Goal: Task Accomplishment & Management: Complete application form

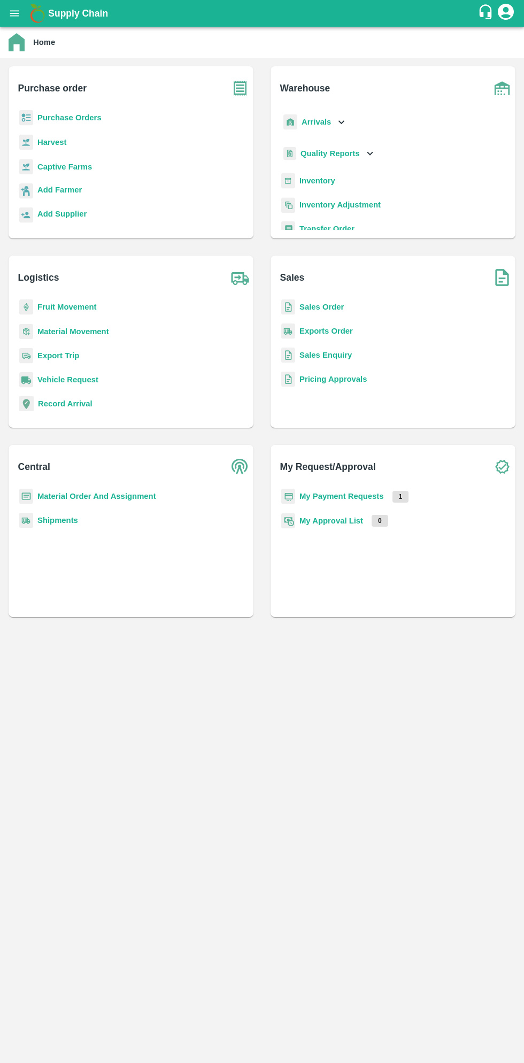
click at [82, 118] on b "Purchase Orders" at bounding box center [69, 117] width 64 height 9
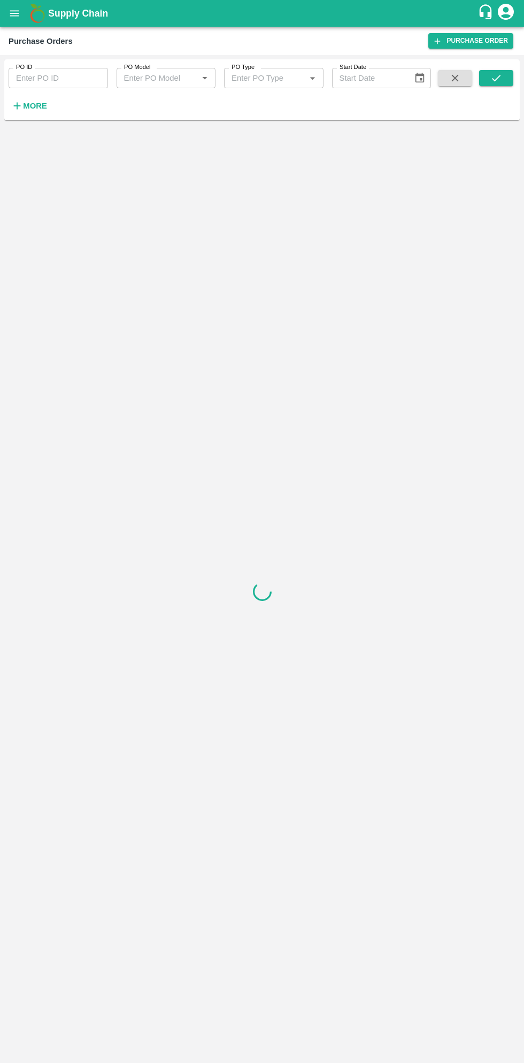
click at [36, 106] on strong "More" at bounding box center [35, 106] width 24 height 9
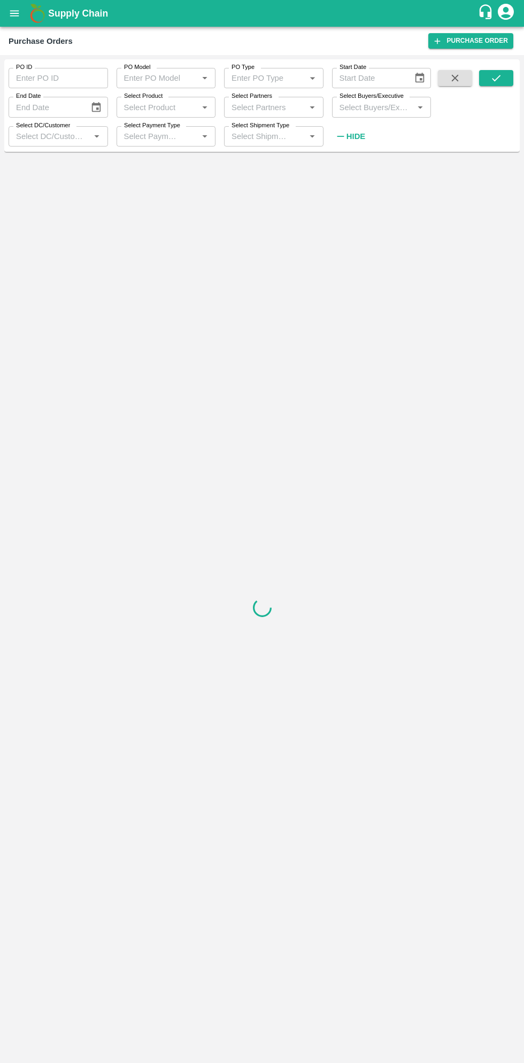
click at [375, 106] on input "Select Buyers/Executive" at bounding box center [372, 107] width 75 height 14
type input "sagar"
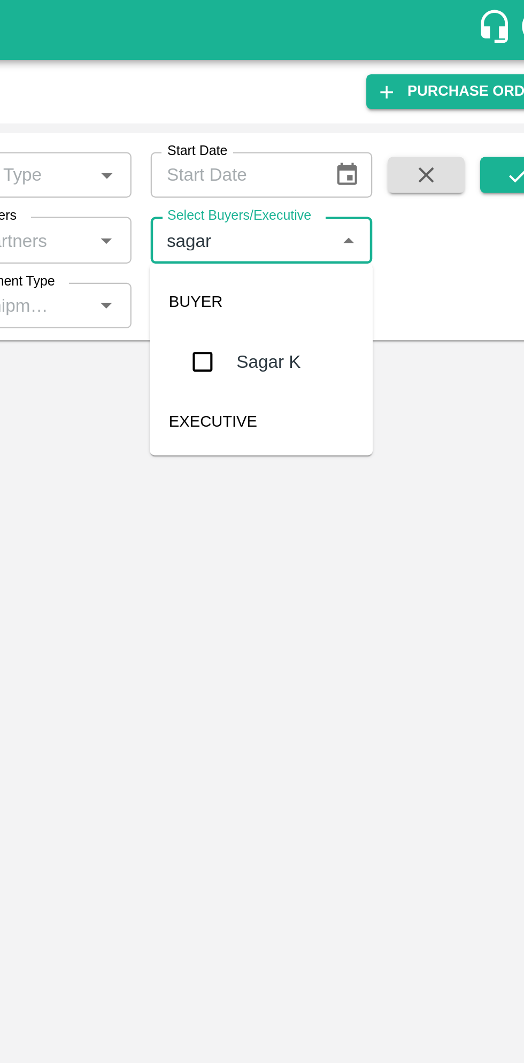
click at [355, 158] on input "checkbox" at bounding box center [354, 161] width 21 height 21
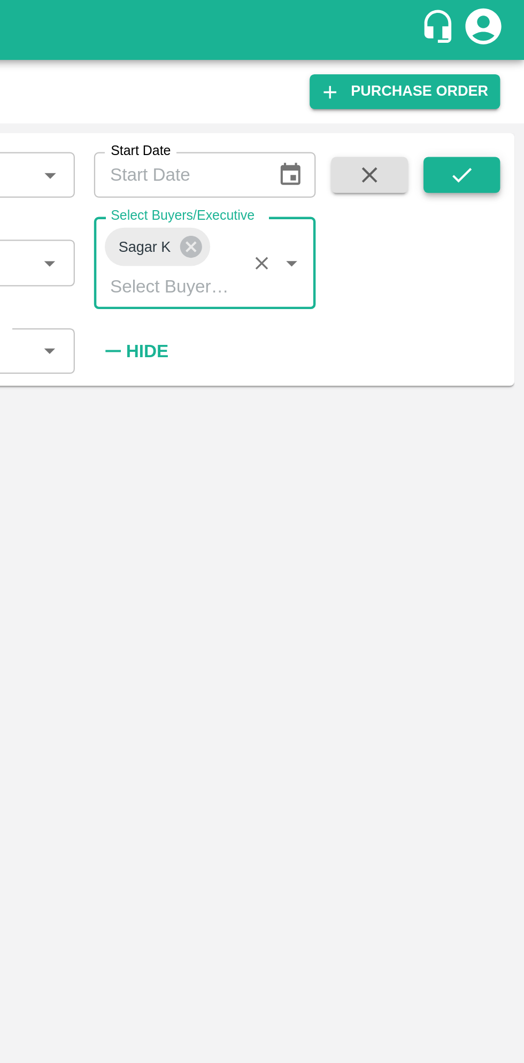
click at [499, 75] on icon "submit" at bounding box center [496, 78] width 12 height 12
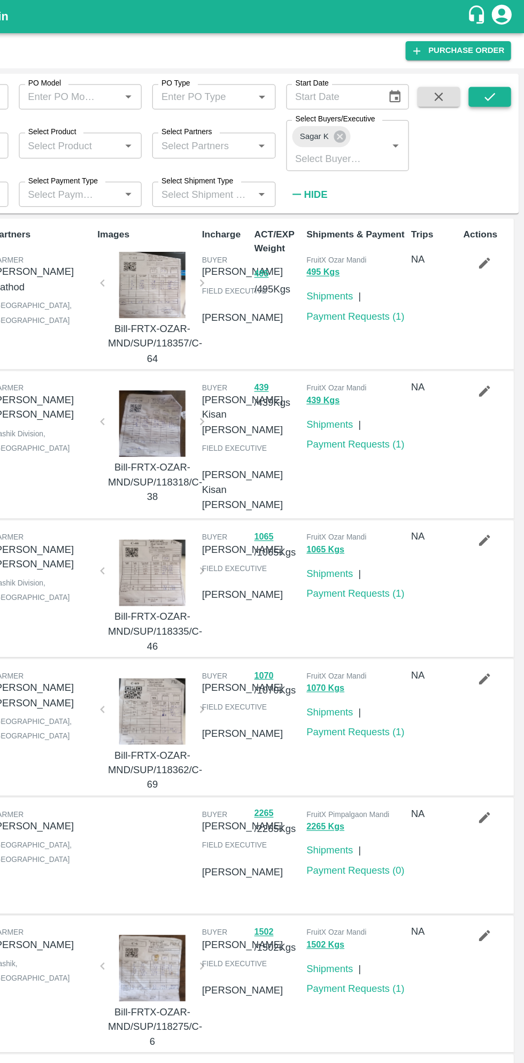
click at [497, 80] on icon "submit" at bounding box center [496, 78] width 12 height 12
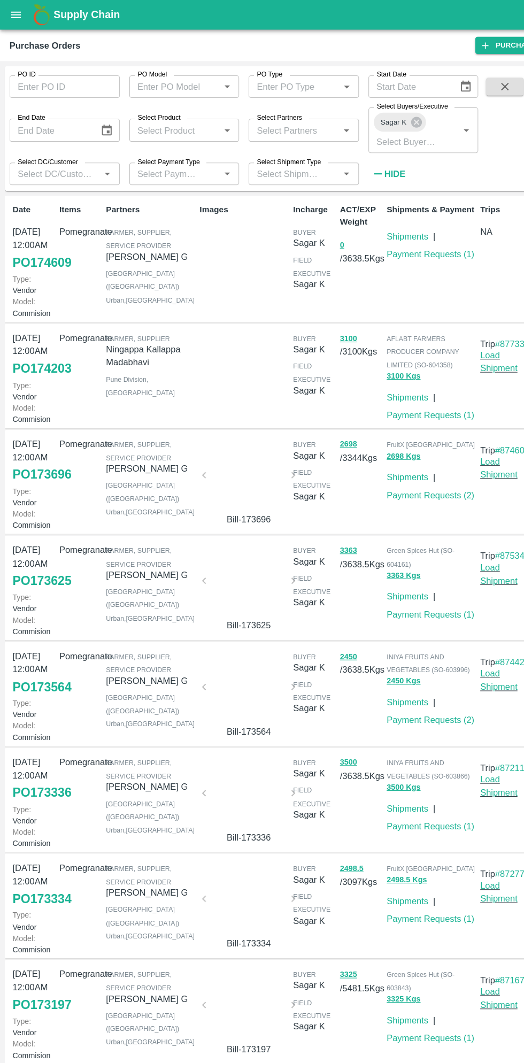
click at [31, 342] on link "PO 174203" at bounding box center [37, 331] width 53 height 19
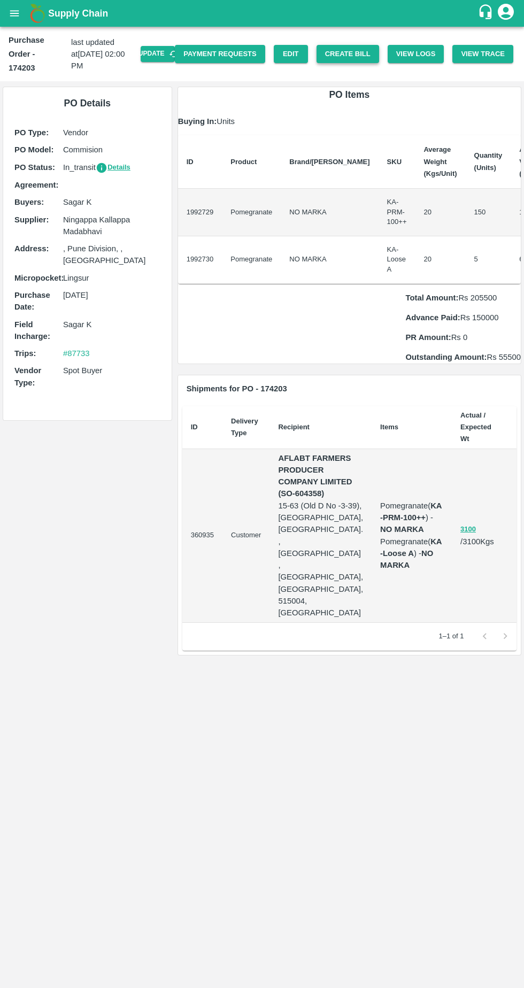
click at [362, 50] on button "Create Bill" at bounding box center [347, 54] width 63 height 19
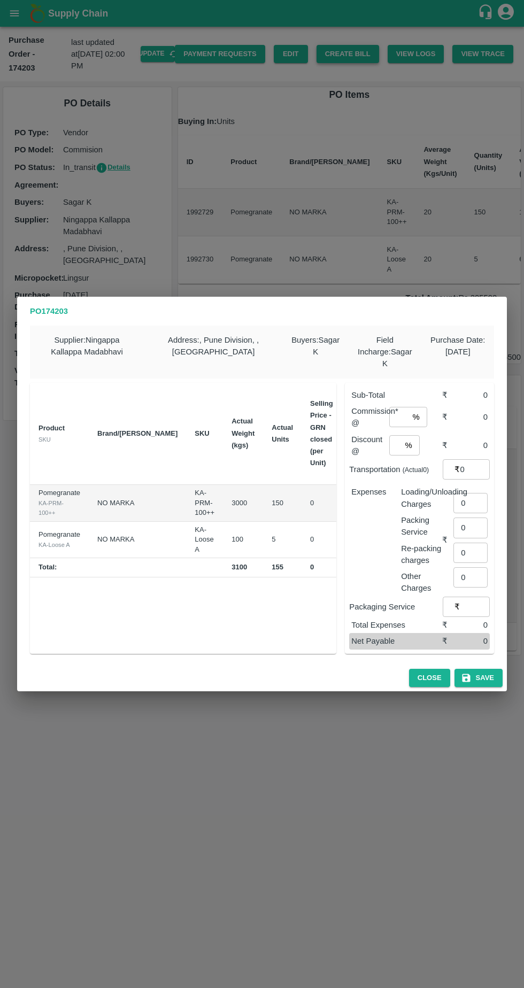
scroll to position [0, 88]
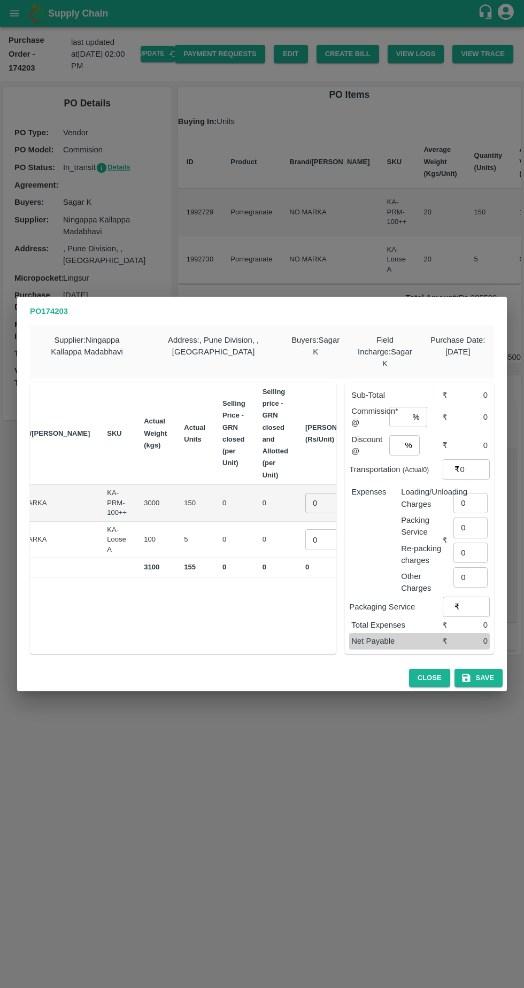
click at [305, 499] on input "0" at bounding box center [326, 503] width 43 height 20
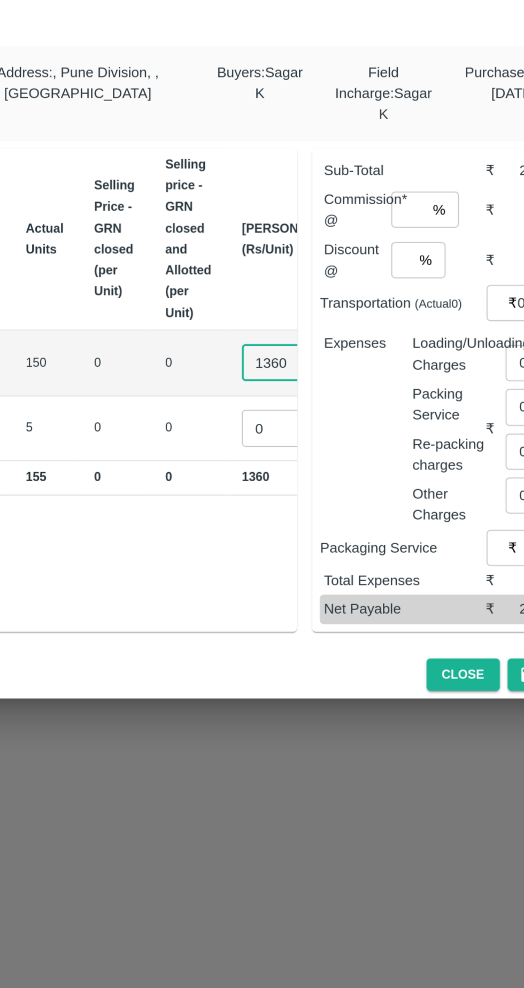
type input "1360"
click at [305, 530] on input "0" at bounding box center [326, 539] width 43 height 20
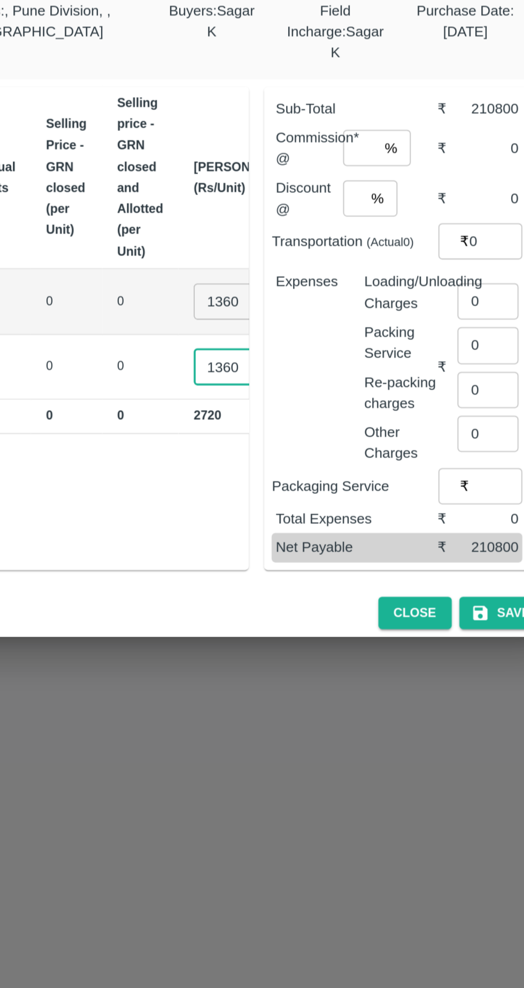
scroll to position [0, 0]
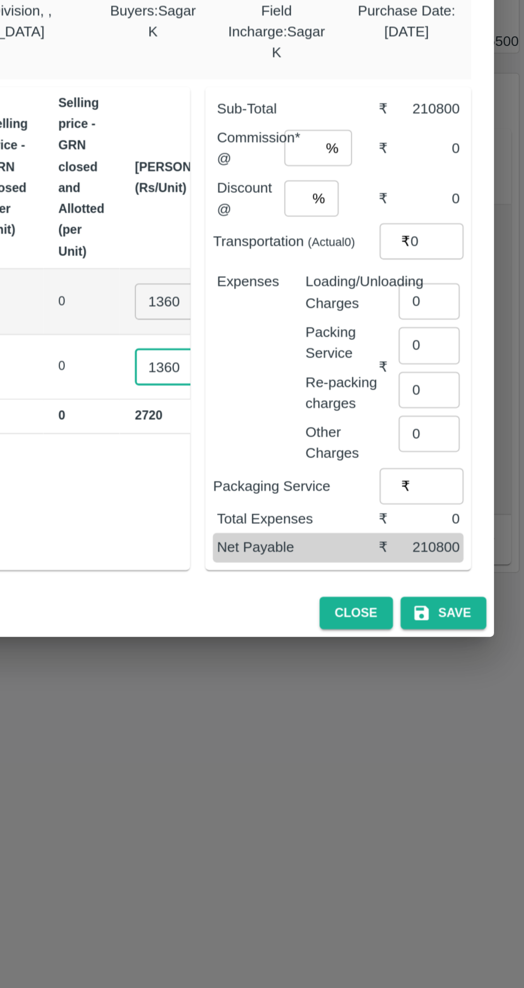
type input "1360"
click at [402, 412] on input "number" at bounding box center [398, 417] width 19 height 20
type input "5"
type input "0"
click at [484, 672] on button "Save" at bounding box center [478, 678] width 48 height 19
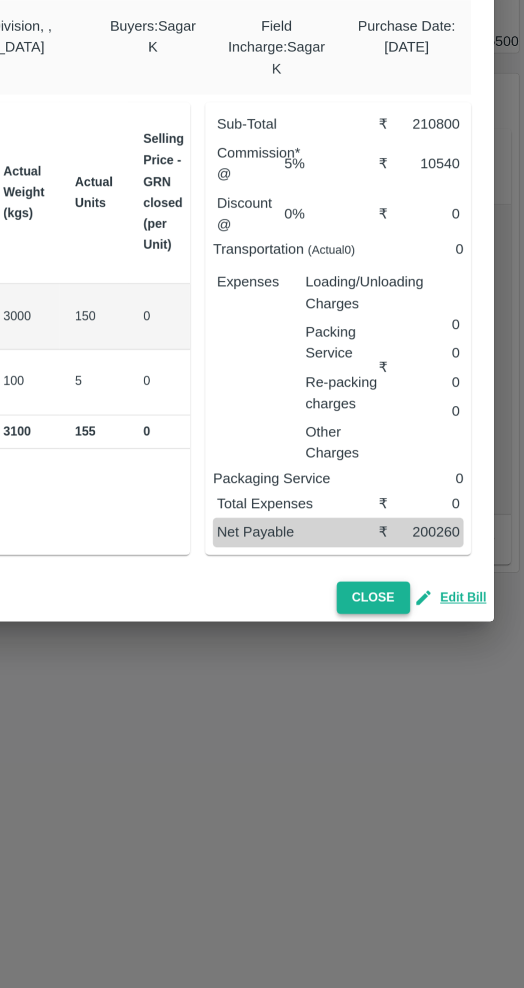
click at [447, 663] on button "Close" at bounding box center [439, 669] width 41 height 19
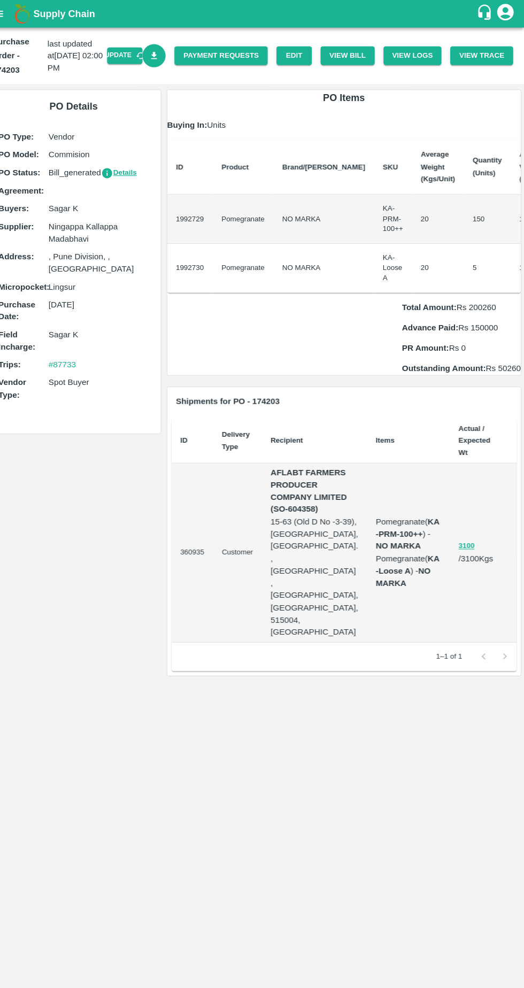
click at [171, 56] on icon "Download Bill" at bounding box center [165, 54] width 10 height 10
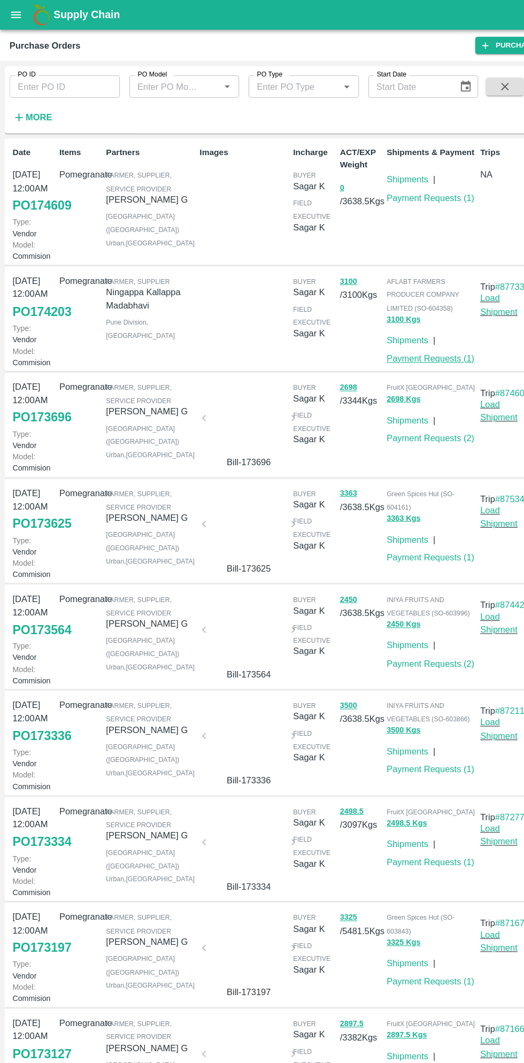
click at [398, 327] on link "Payment Requests ( 1 )" at bounding box center [387, 323] width 79 height 9
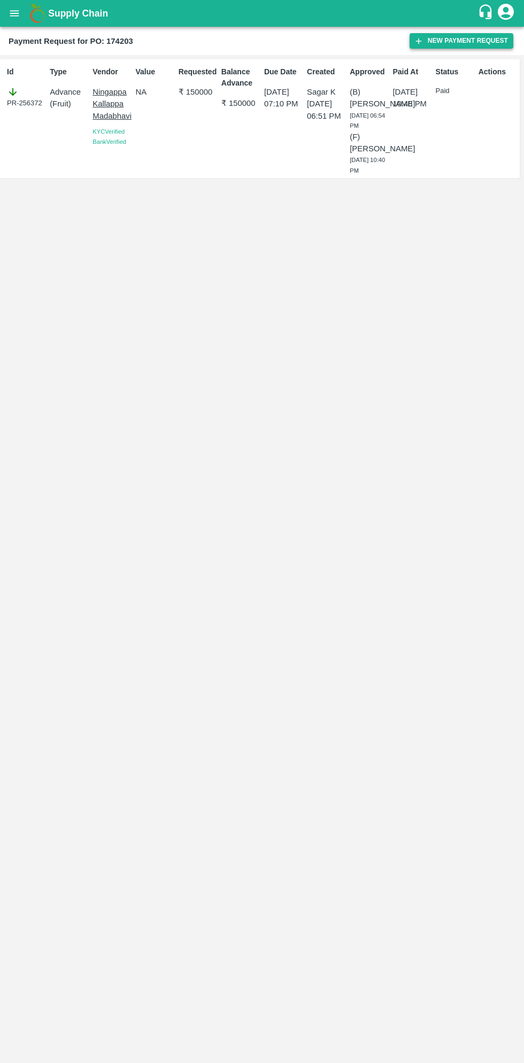
click at [441, 35] on button "New Payment Request" at bounding box center [461, 41] width 104 height 16
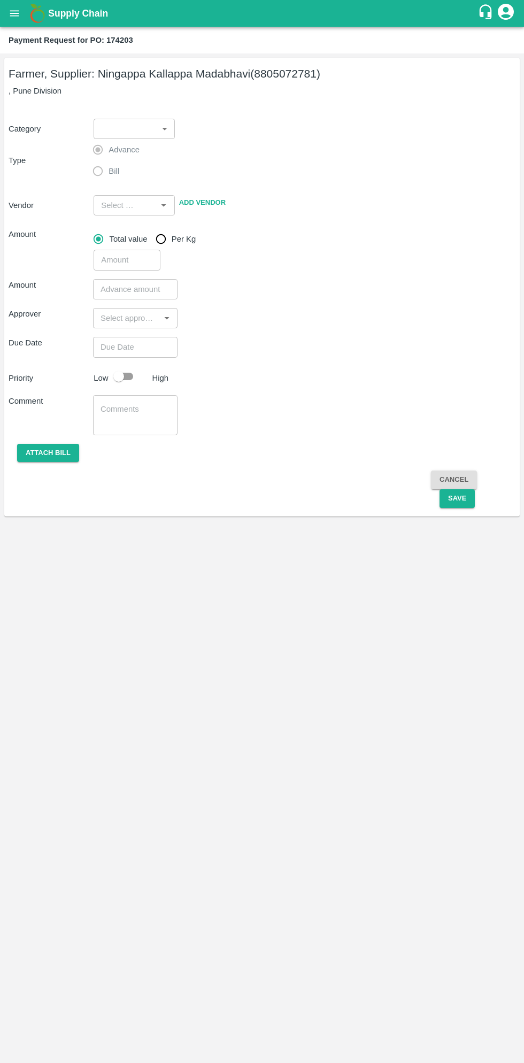
click at [135, 127] on body "Supply Chain Payment Request for PO: 174203 Farmer, Supplier: [PERSON_NAME] (88…" at bounding box center [262, 531] width 524 height 1063
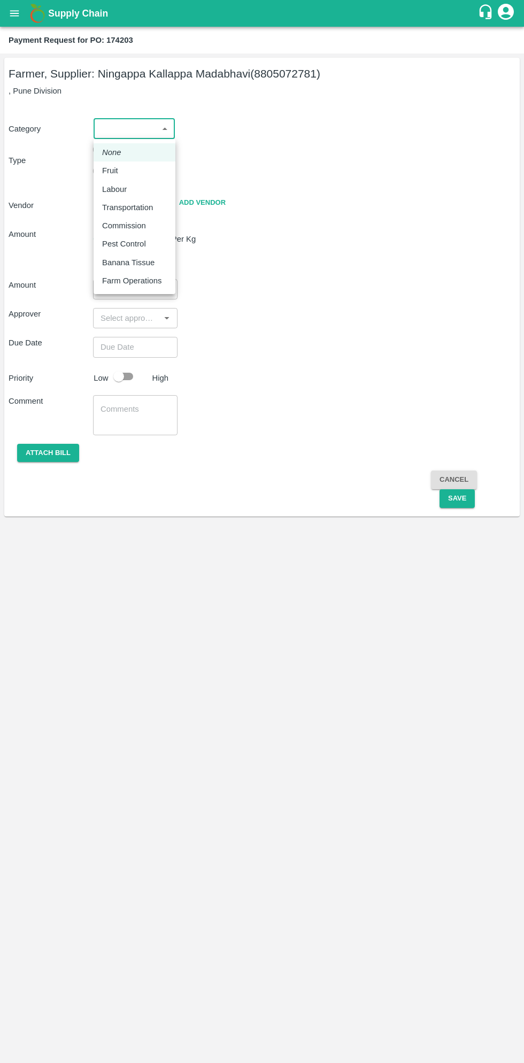
click at [120, 173] on div "Fruit" at bounding box center [112, 171] width 21 height 12
type input "1"
type input "[PERSON_NAME] - 8805072781(Farmer, Supplier)"
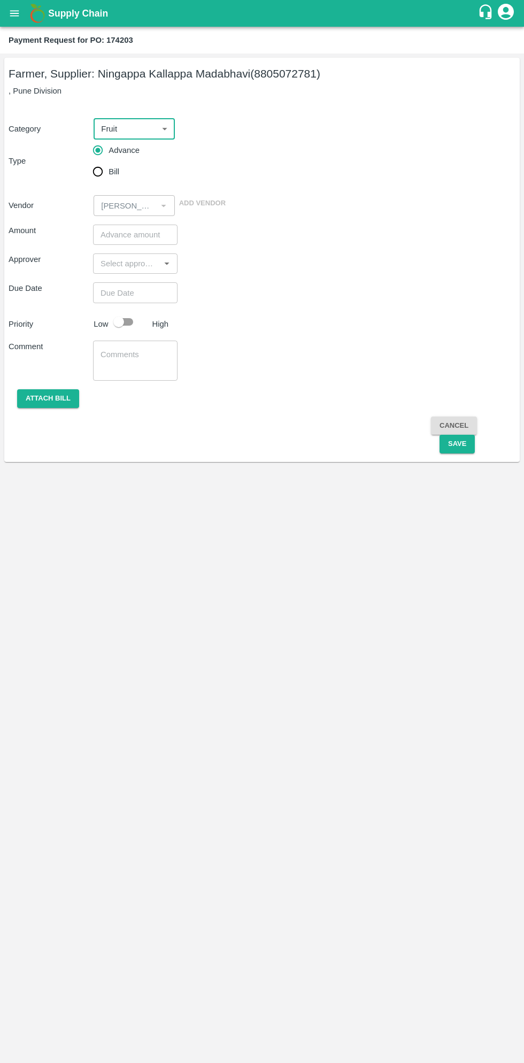
click at [107, 168] on input "Bill" at bounding box center [97, 171] width 21 height 21
radio input "true"
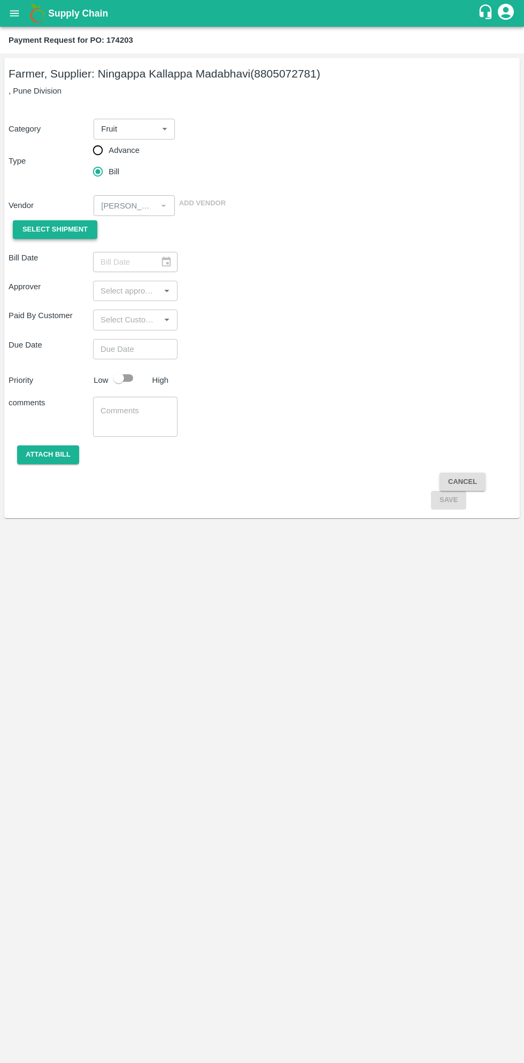
click at [70, 230] on span "Select Shipment" at bounding box center [54, 229] width 65 height 12
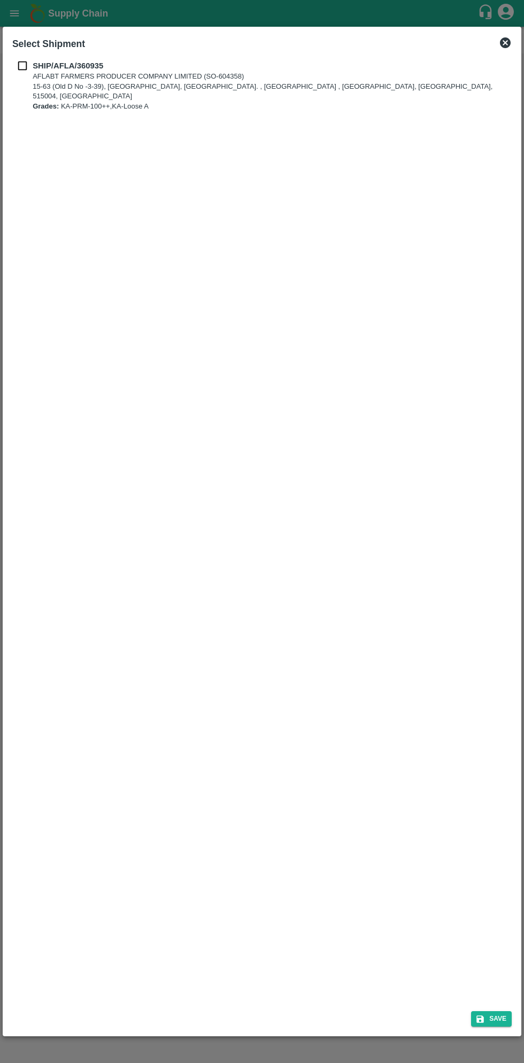
click at [31, 65] on input "checkbox" at bounding box center [22, 66] width 20 height 12
checkbox input "true"
click at [498, 1018] on button "Save" at bounding box center [491, 1019] width 41 height 16
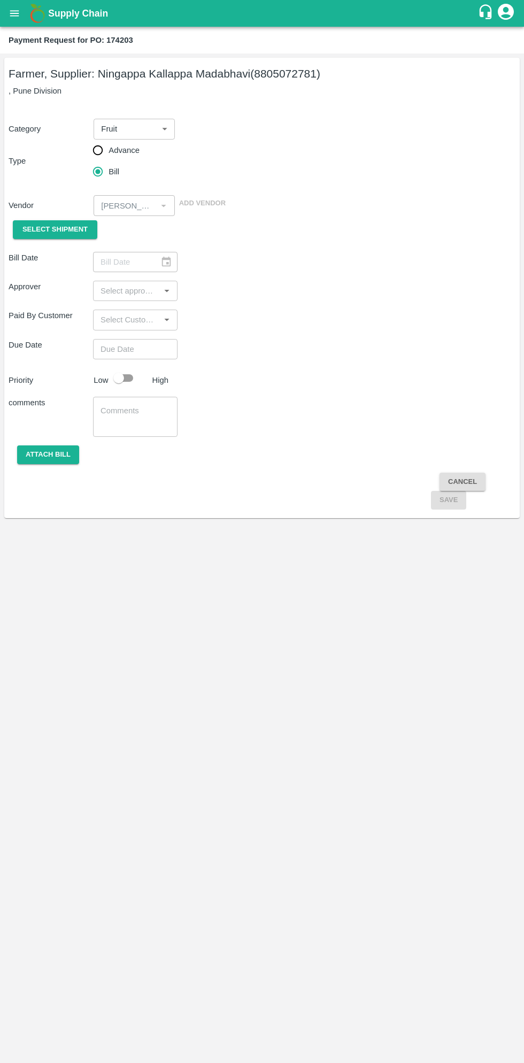
type input "[DATE]"
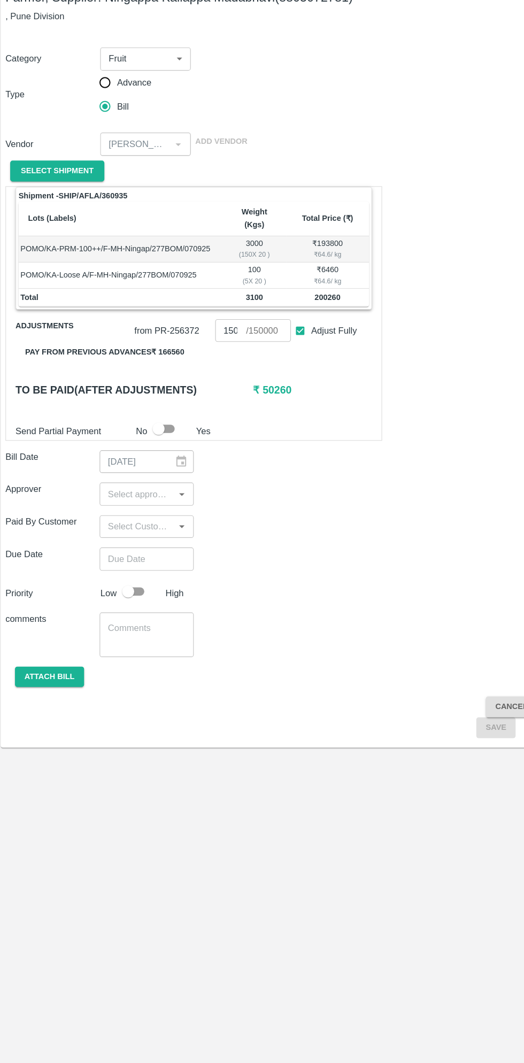
click at [133, 383] on button "Pay from previous advances ₹ 166560" at bounding box center [98, 392] width 160 height 19
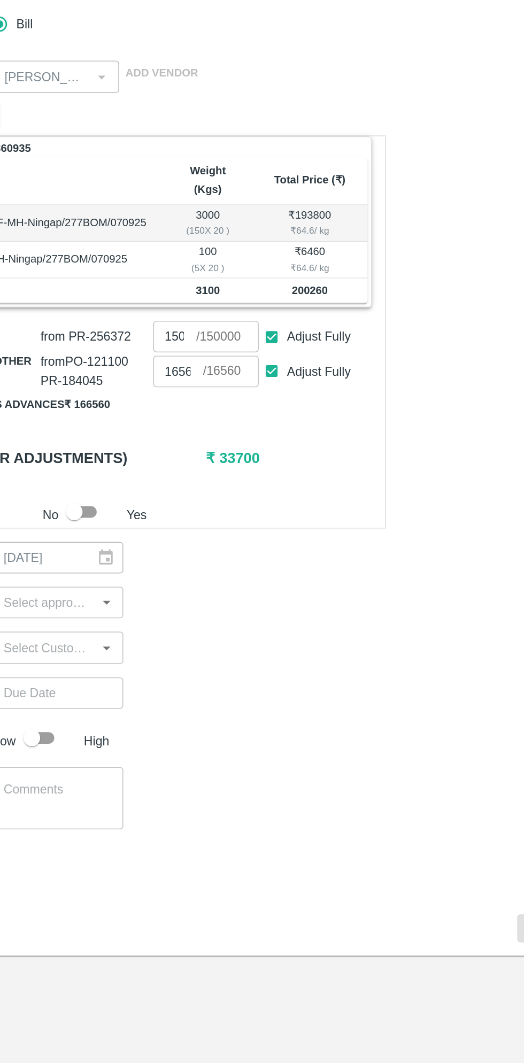
click at [276, 387] on input "Adjust Fully" at bounding box center [273, 395] width 20 height 20
checkbox input "false"
type input "0"
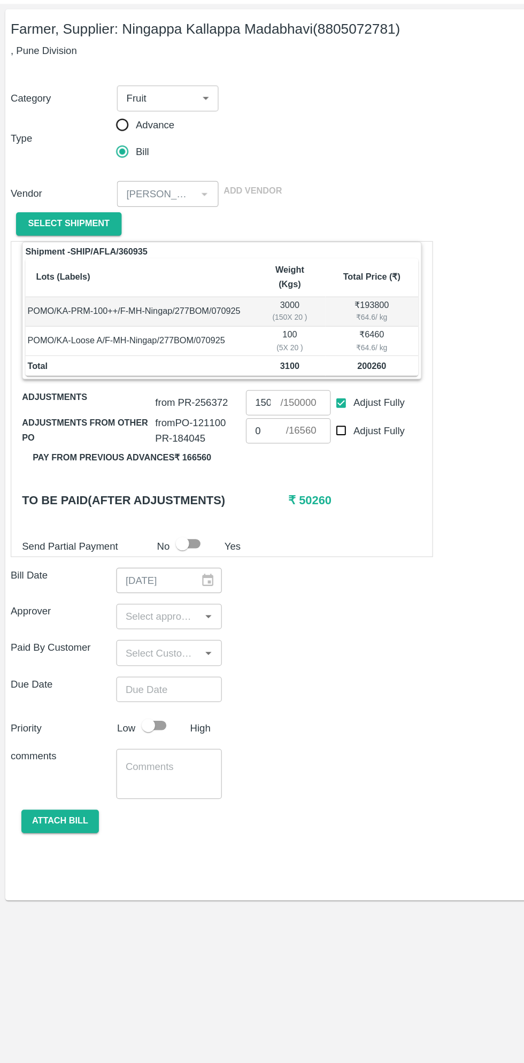
click at [128, 537] on input "input" at bounding box center [126, 544] width 60 height 14
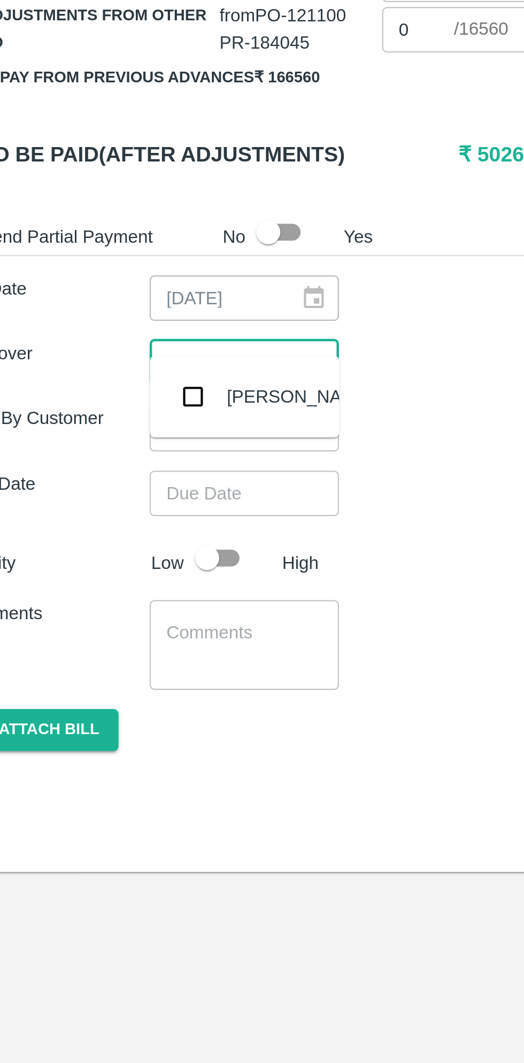
type input "muku"
click at [113, 561] on input "checkbox" at bounding box center [112, 558] width 21 height 21
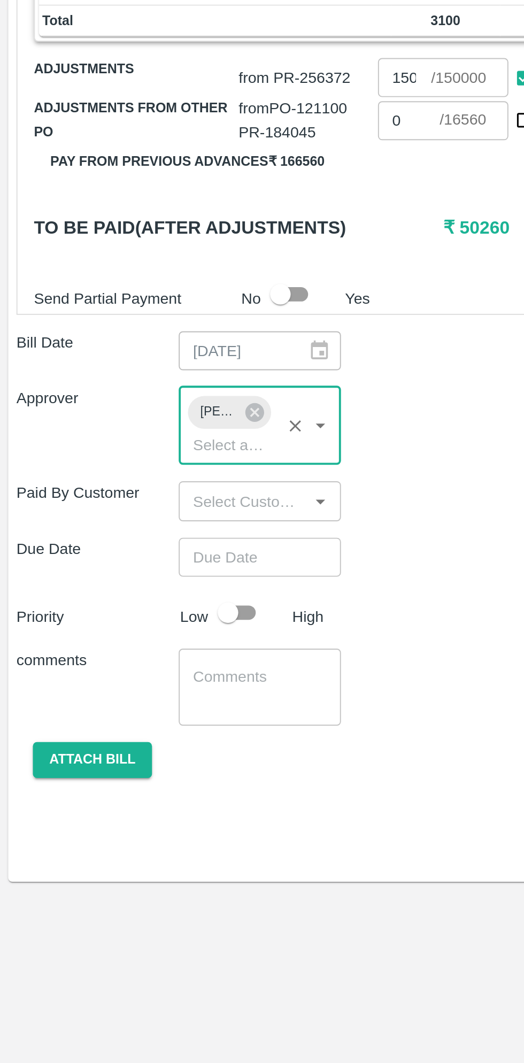
click at [143, 612] on input "Choose date" at bounding box center [131, 622] width 77 height 20
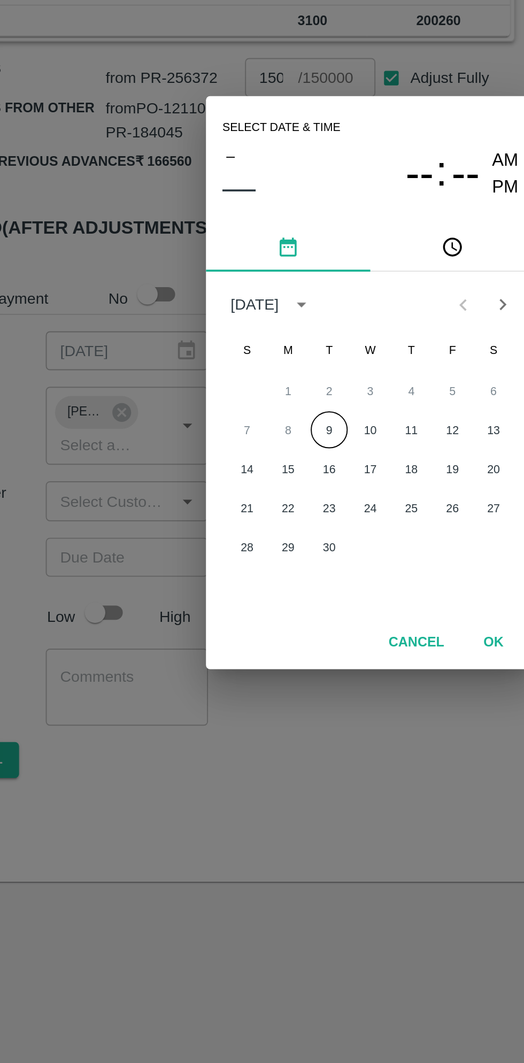
click at [246, 559] on button "9" at bounding box center [240, 555] width 19 height 19
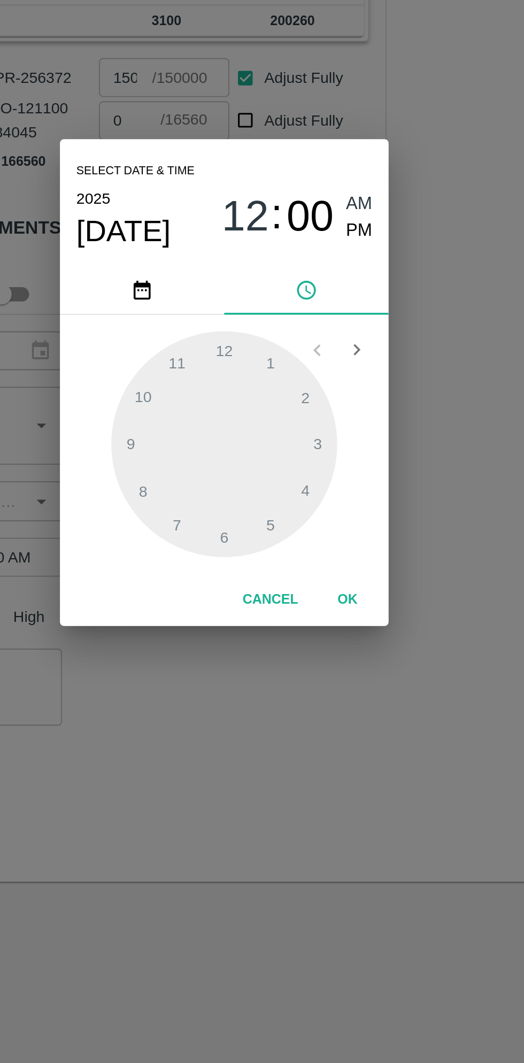
click at [337, 454] on span "PM" at bounding box center [333, 452] width 14 height 14
click at [305, 586] on div at bounding box center [262, 564] width 118 height 118
click at [308, 566] on div at bounding box center [262, 564] width 118 height 118
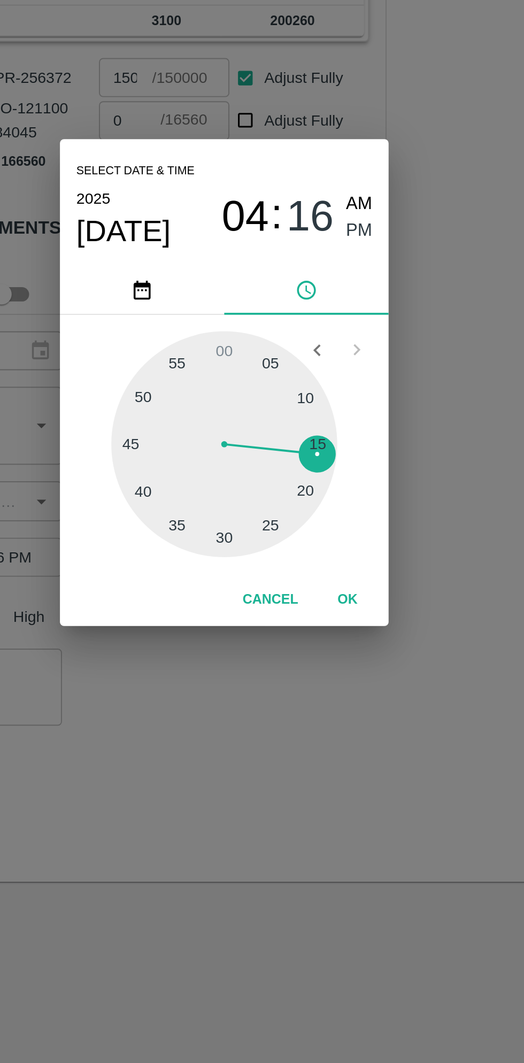
click at [310, 567] on div at bounding box center [262, 564] width 118 height 118
click at [313, 564] on div at bounding box center [262, 564] width 118 height 118
type input "09/09/2025 04:15 PM"
click at [330, 650] on button "OK" at bounding box center [326, 644] width 34 height 19
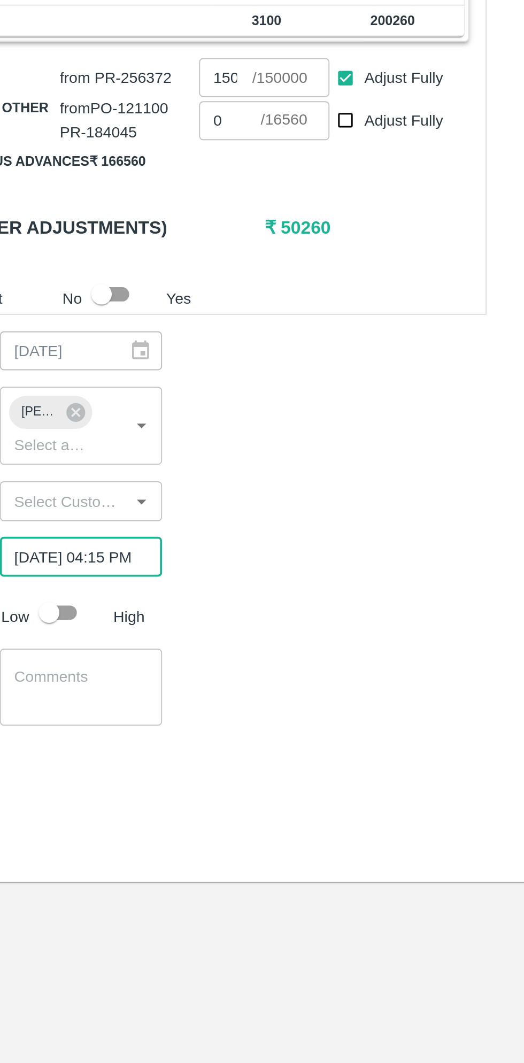
scroll to position [0, 8]
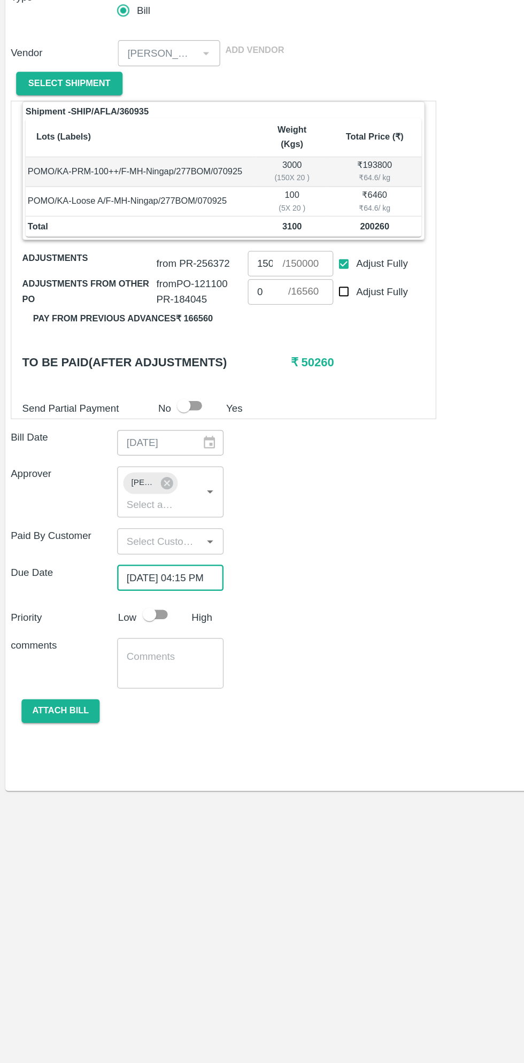
click at [129, 641] on input "checkbox" at bounding box center [118, 651] width 61 height 20
checkbox input "true"
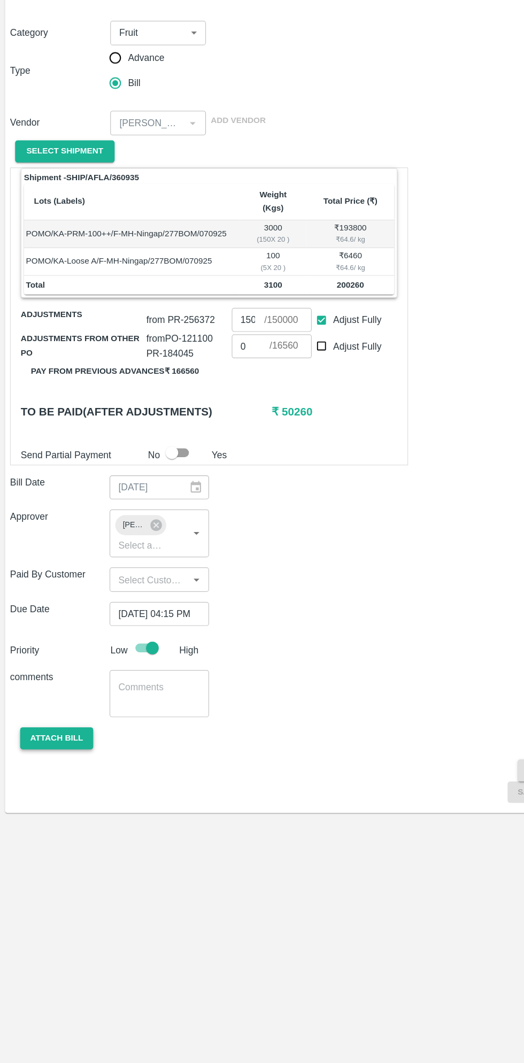
click at [65, 718] on button "Attach bill" at bounding box center [48, 727] width 62 height 19
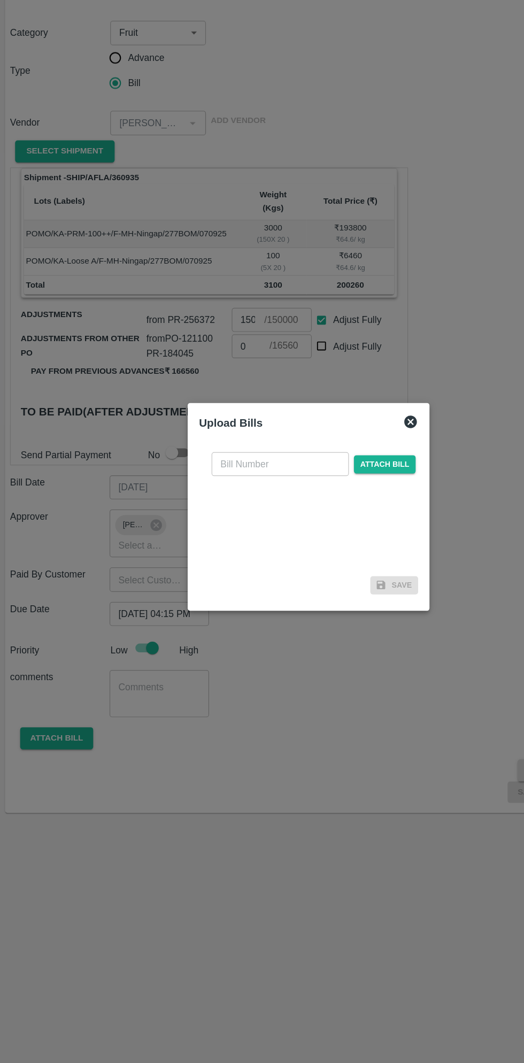
click at [238, 496] on input "text" at bounding box center [238, 495] width 117 height 20
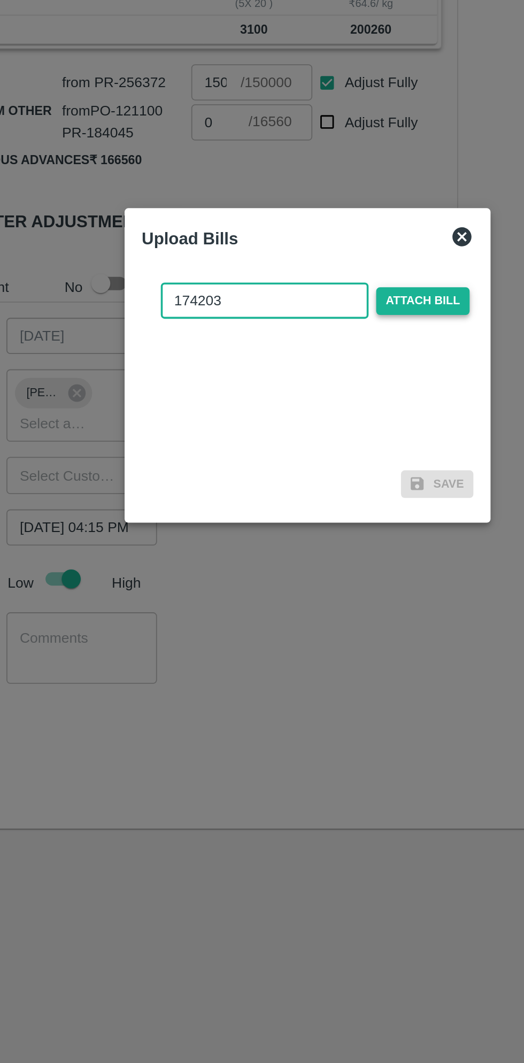
type input "174203"
click at [340, 494] on span "Attach bill" at bounding box center [326, 495] width 52 height 16
click at [0, 0] on input "Attach bill" at bounding box center [0, 0] width 0 height 0
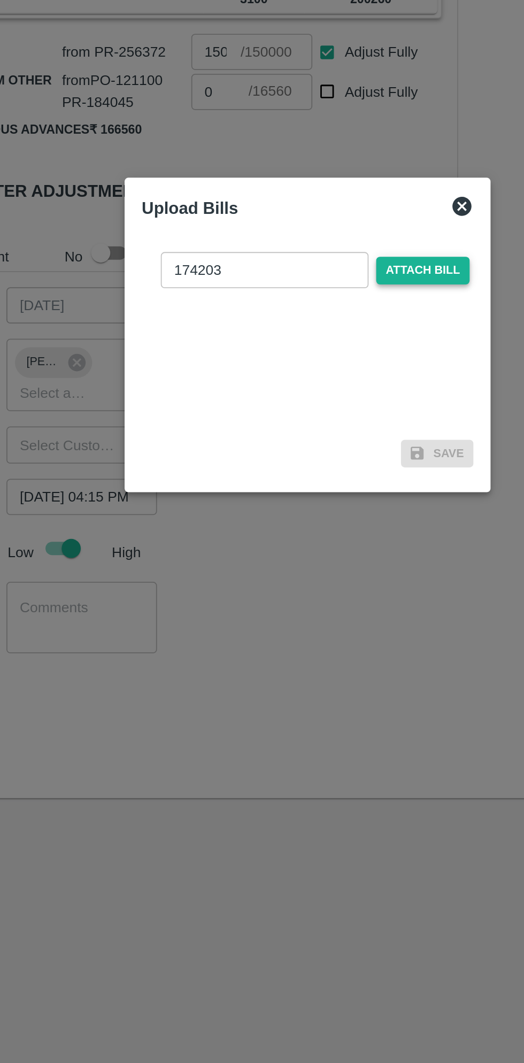
click at [339, 491] on span "Attach bill" at bounding box center [326, 495] width 52 height 16
click at [0, 0] on input "Attach bill" at bounding box center [0, 0] width 0 height 0
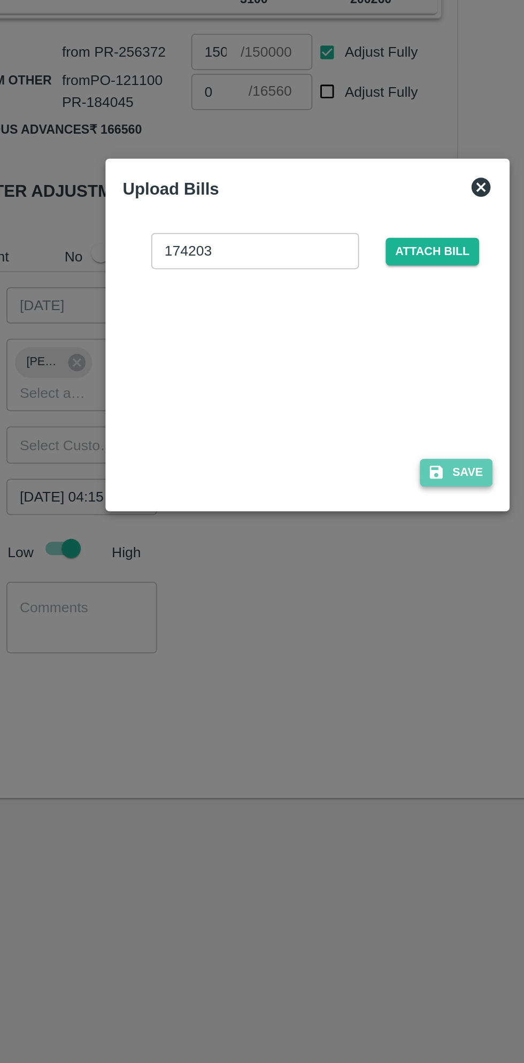
click at [346, 612] on button "Save" at bounding box center [345, 609] width 41 height 16
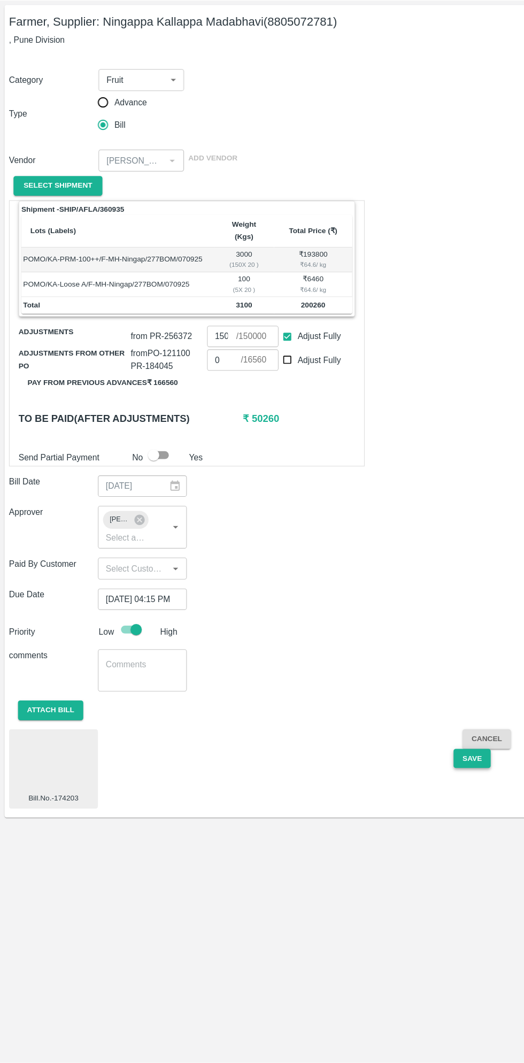
click at [446, 764] on button "Save" at bounding box center [448, 773] width 35 height 19
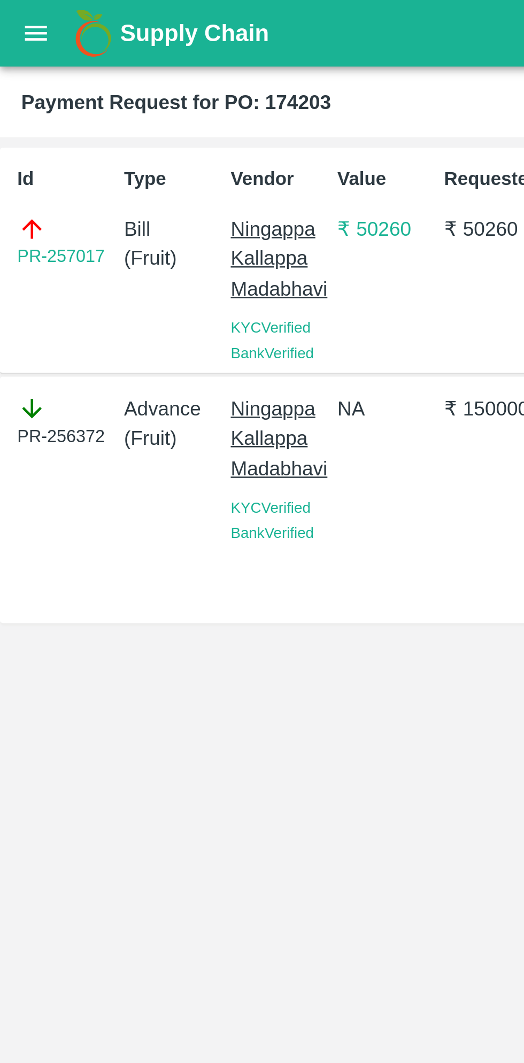
click at [15, 11] on icon "open drawer" at bounding box center [14, 13] width 9 height 6
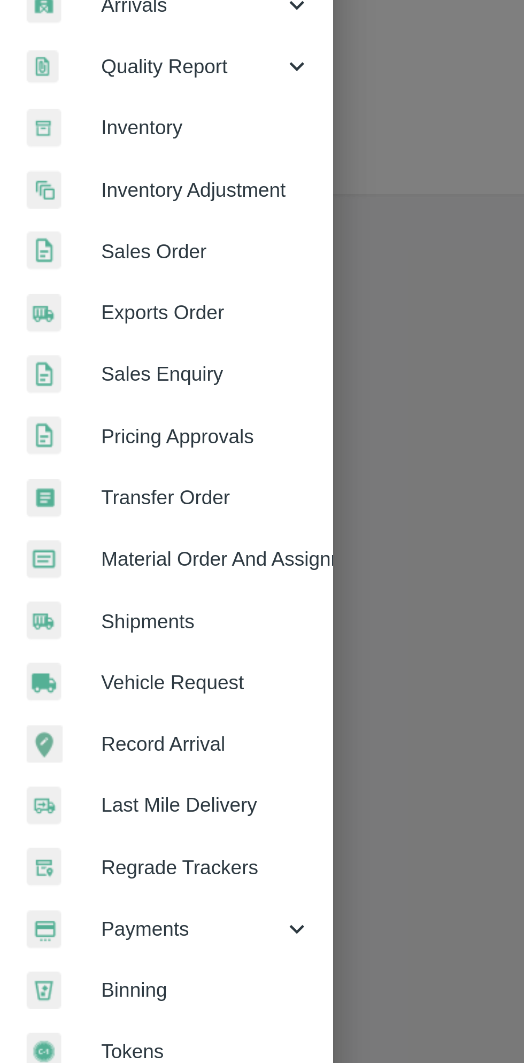
click at [66, 546] on span "Payments" at bounding box center [77, 545] width 73 height 12
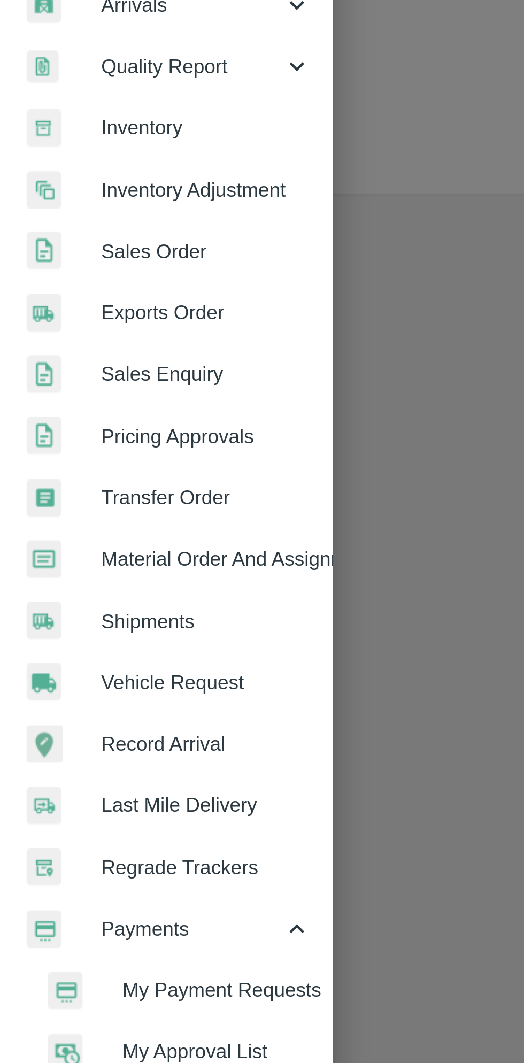
click at [87, 571] on span "My Payment Requests" at bounding box center [87, 570] width 76 height 12
